Goal: Register for event/course

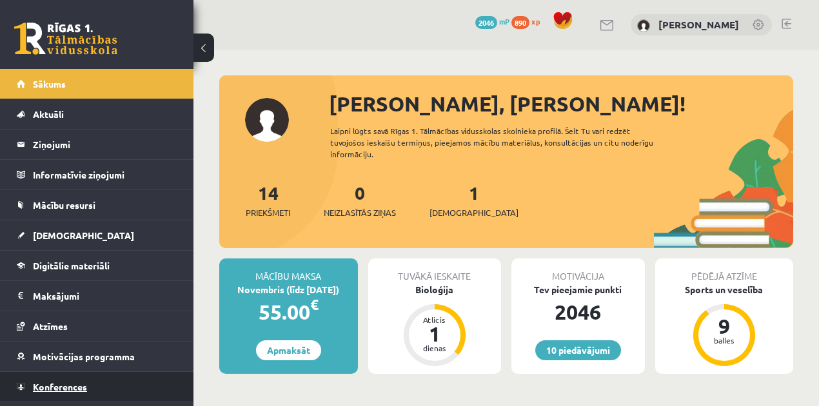
click at [127, 376] on link "Konferences" at bounding box center [97, 387] width 161 height 30
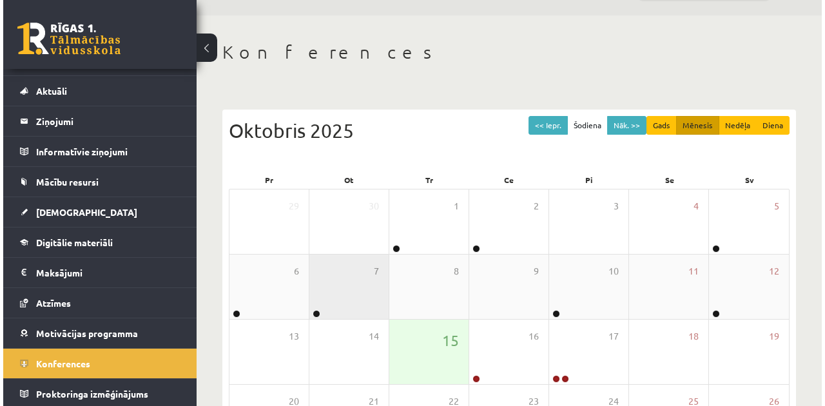
scroll to position [52, 0]
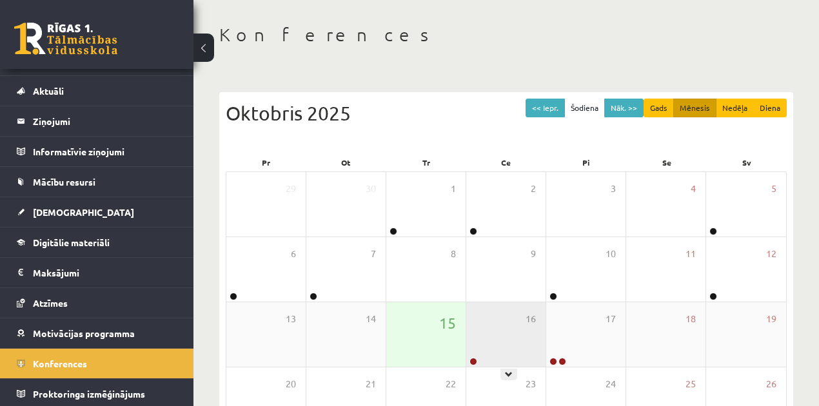
click at [491, 331] on div "16" at bounding box center [505, 334] width 79 height 64
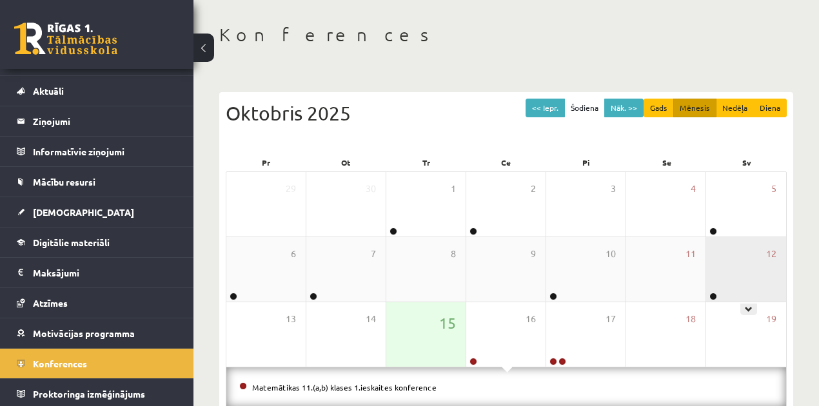
click at [746, 294] on div "12" at bounding box center [746, 269] width 80 height 64
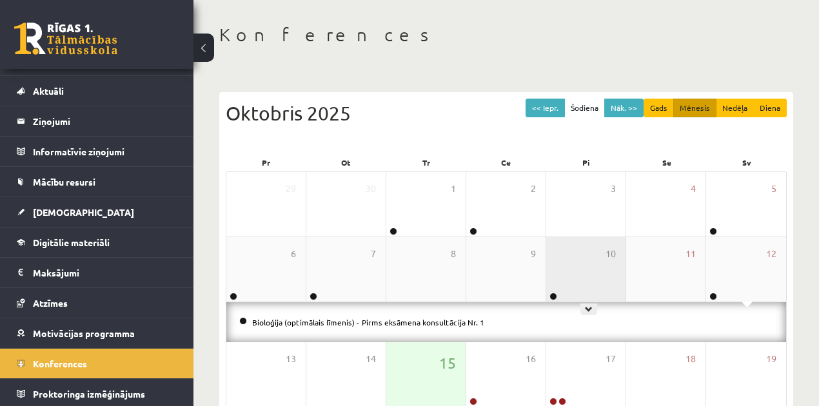
click at [568, 285] on div "10" at bounding box center [585, 269] width 79 height 64
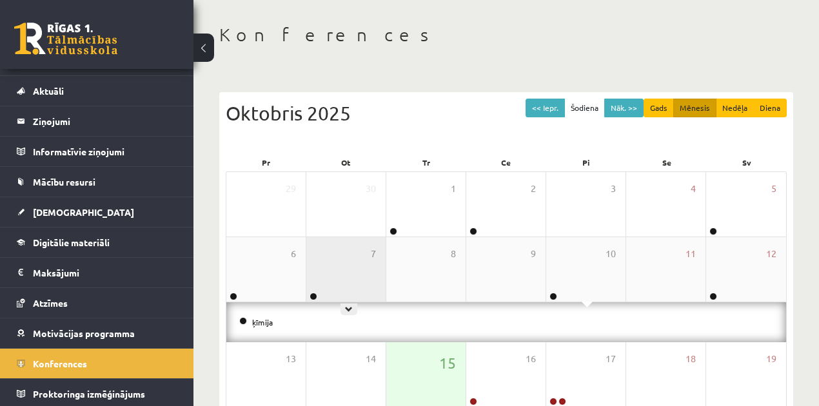
click at [333, 269] on div "7" at bounding box center [345, 269] width 79 height 64
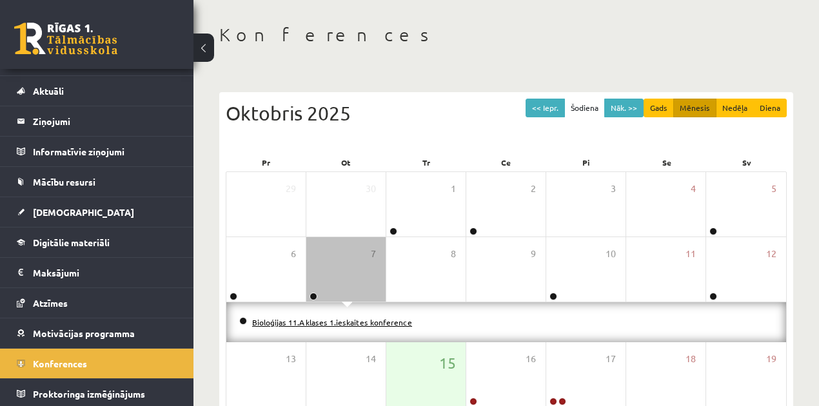
click at [333, 322] on link "Bioloģijas 11.A klases 1.ieskaites konference" at bounding box center [332, 322] width 160 height 10
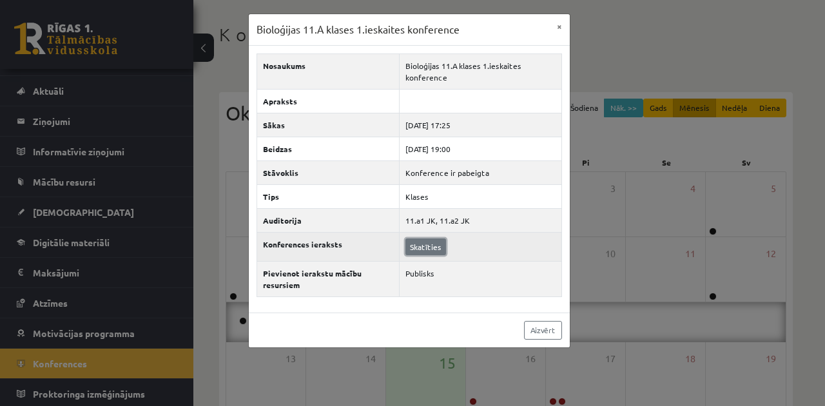
click at [418, 247] on link "Skatīties" at bounding box center [425, 247] width 41 height 17
